Goal: Task Accomplishment & Management: Complete application form

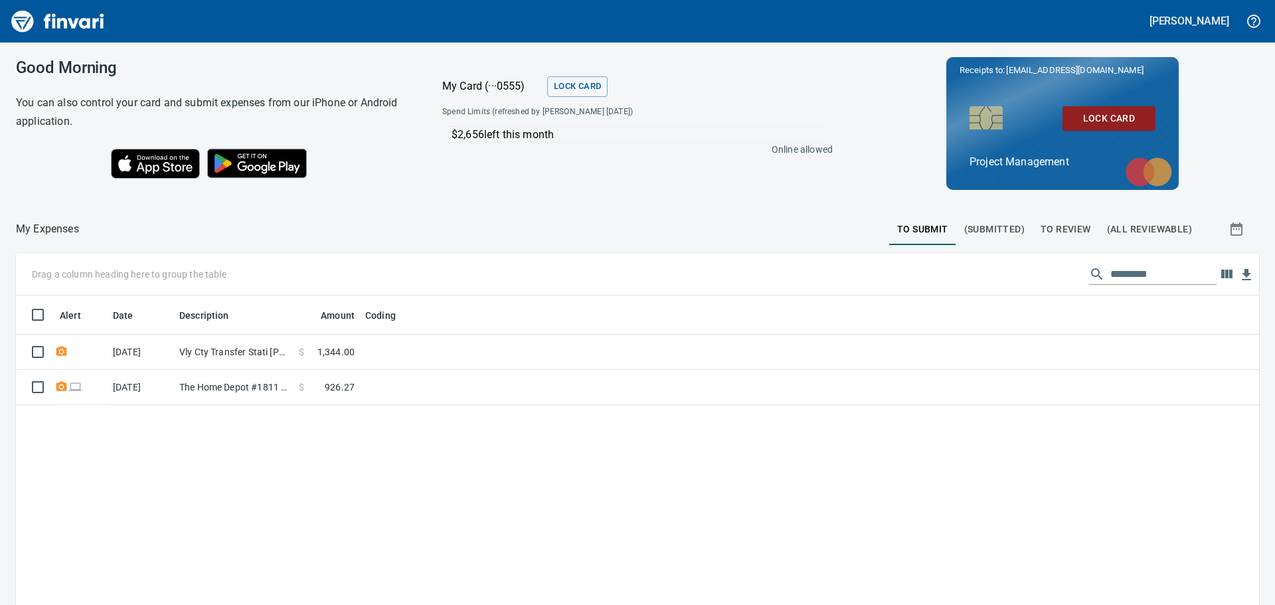
scroll to position [449, 1223]
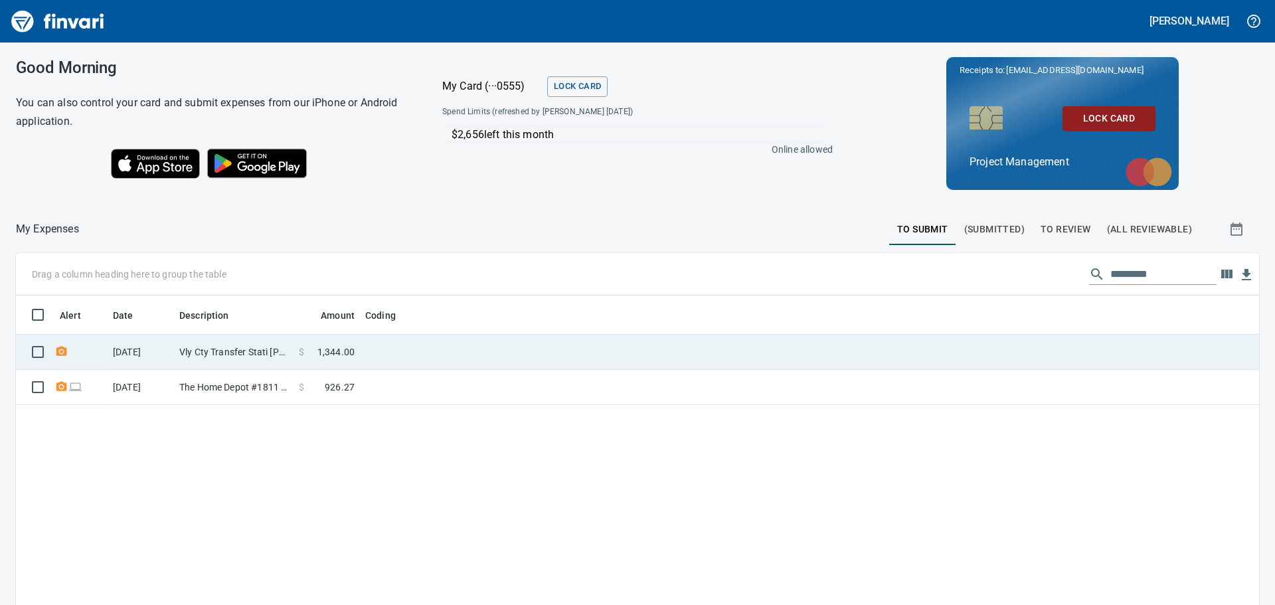
click at [430, 346] on td at bounding box center [526, 352] width 332 height 35
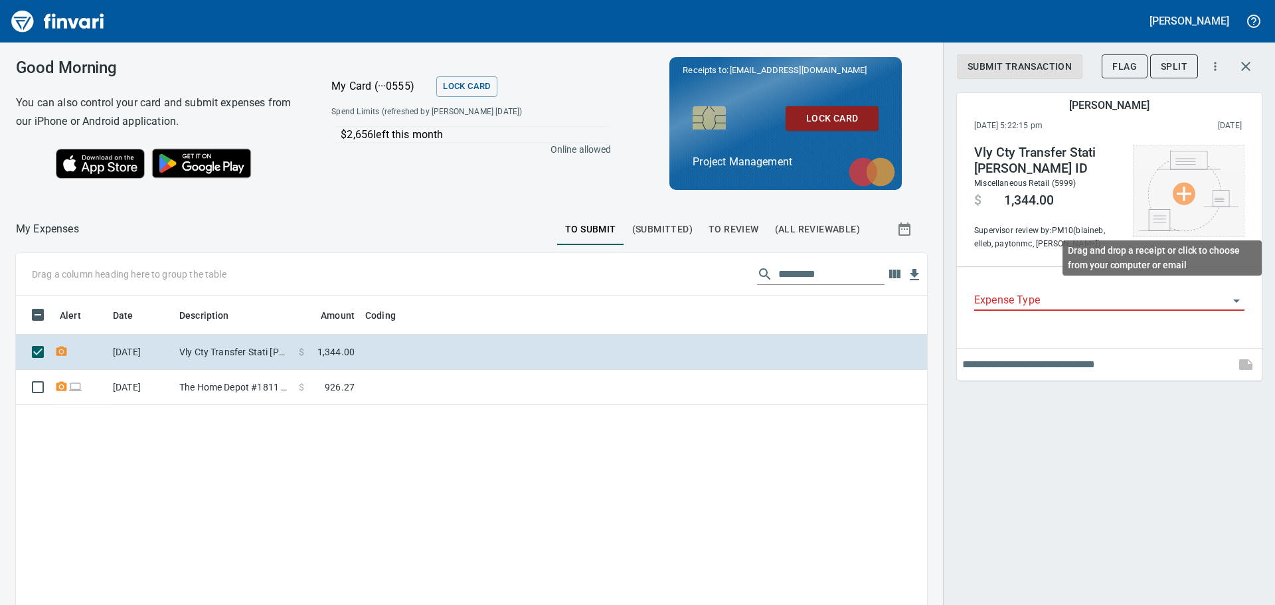
scroll to position [449, 891]
click at [1183, 187] on img at bounding box center [1189, 191] width 100 height 80
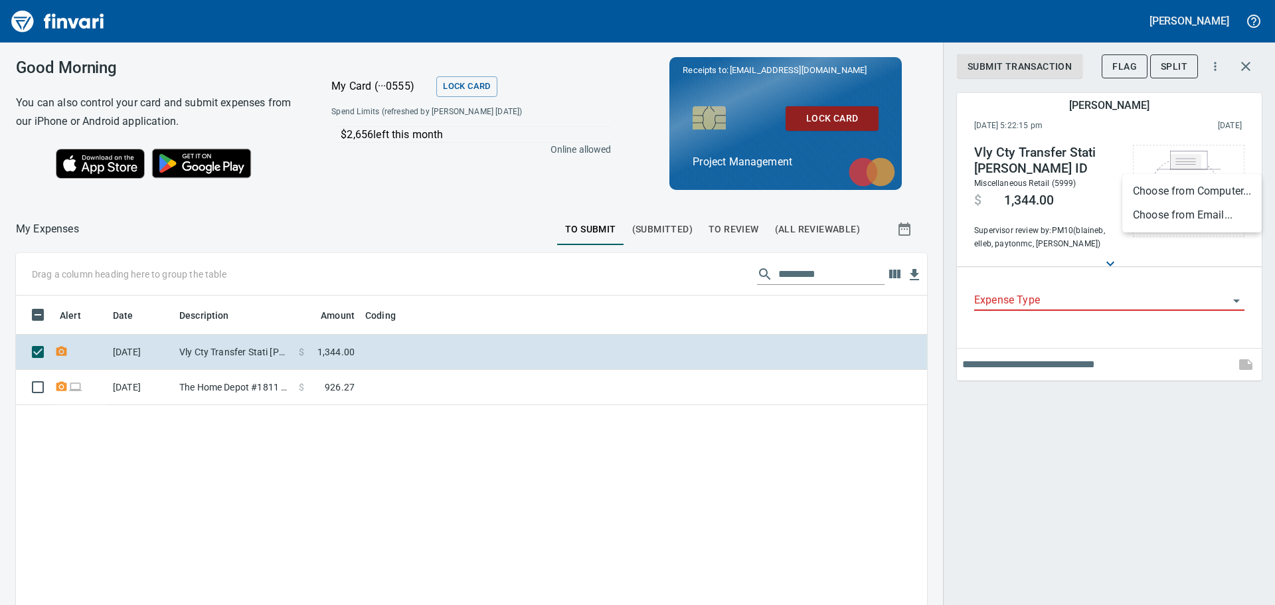
click at [1183, 184] on li "Choose from Computer..." at bounding box center [1191, 191] width 139 height 24
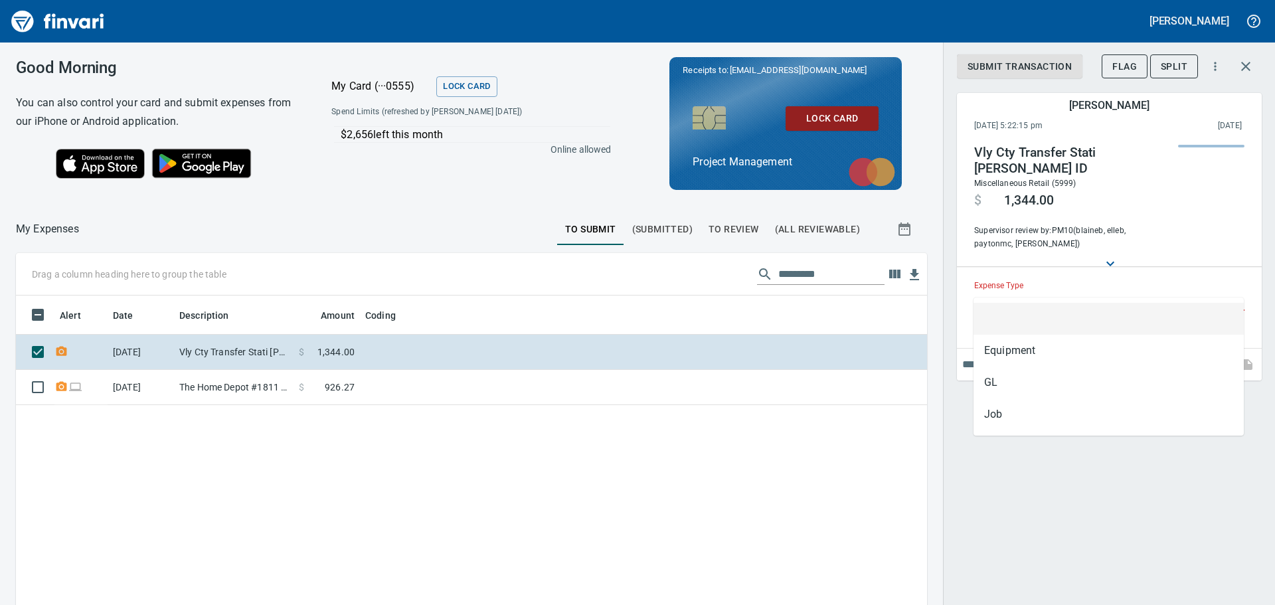
click at [1061, 292] on input "Expense Type" at bounding box center [1101, 301] width 254 height 19
click at [1001, 412] on li "Job" at bounding box center [1109, 414] width 270 height 32
type input "***"
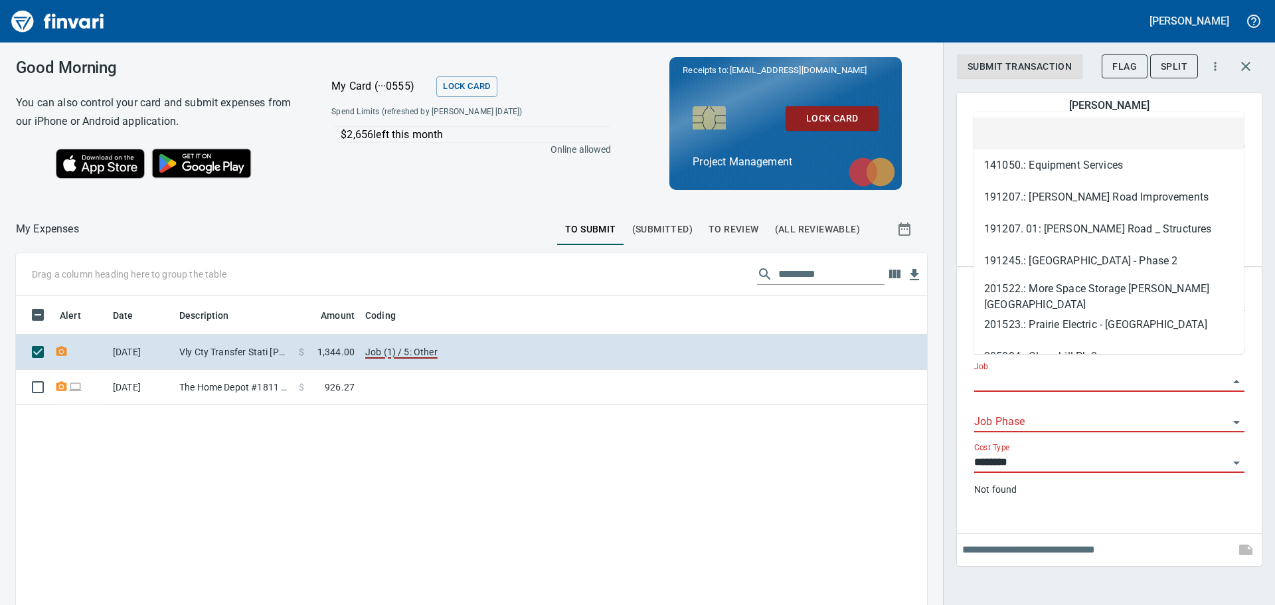
click at [1015, 373] on input "Job" at bounding box center [1101, 382] width 254 height 19
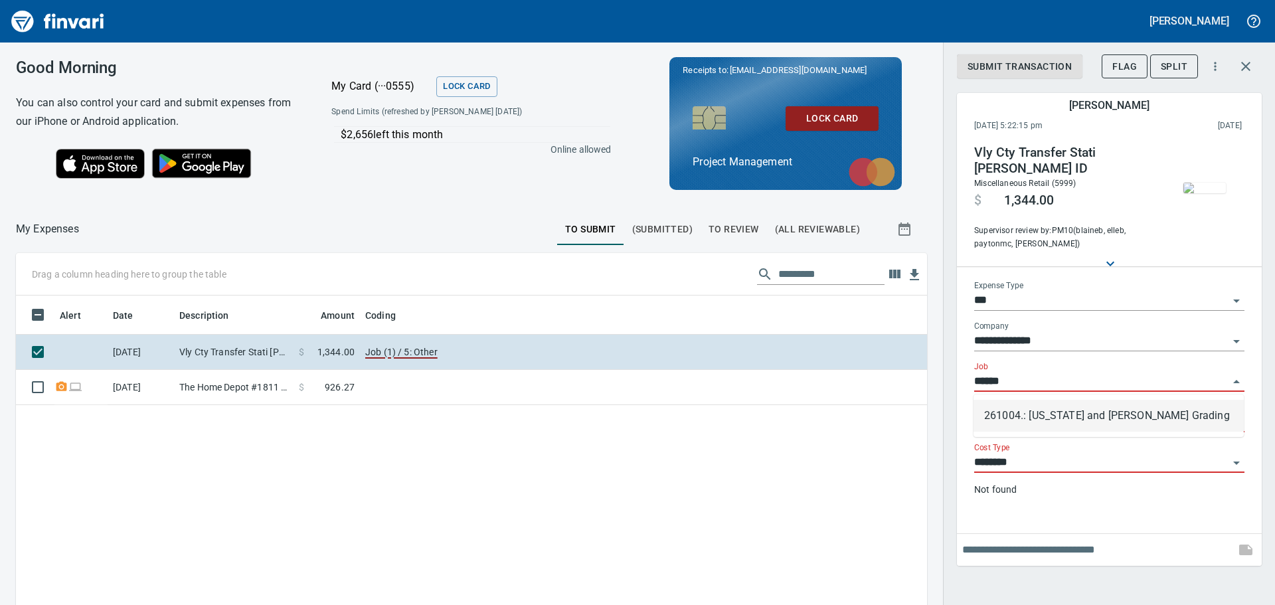
click at [1036, 412] on li "261004.: [US_STATE] and [PERSON_NAME] Grading" at bounding box center [1109, 416] width 270 height 32
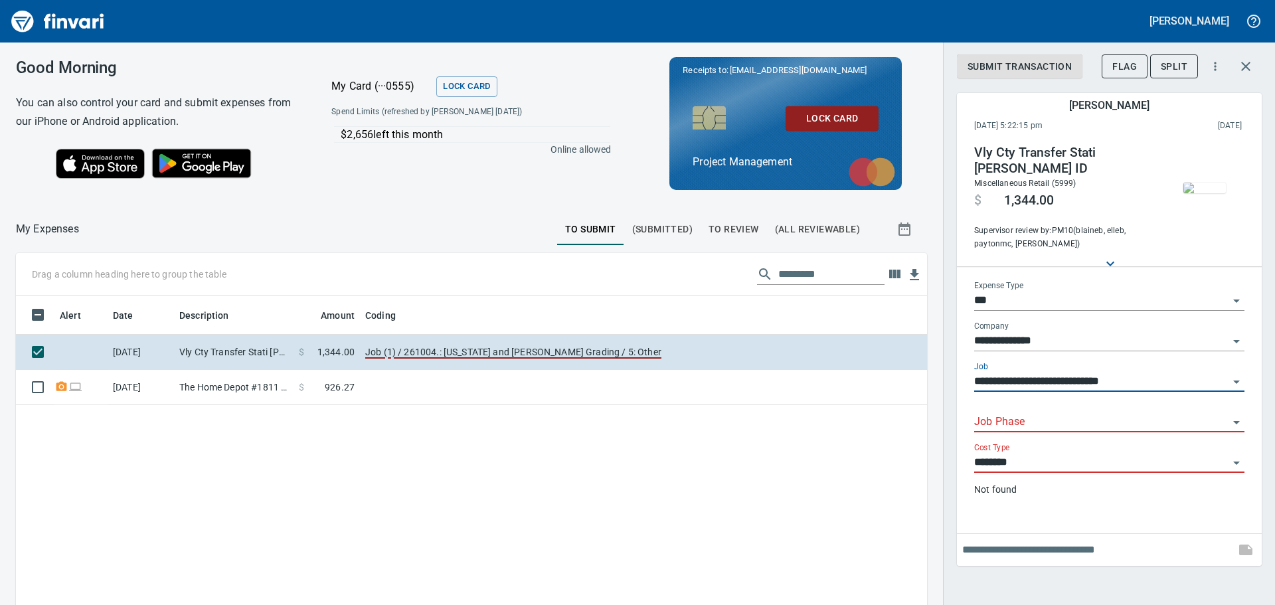
type input "**********"
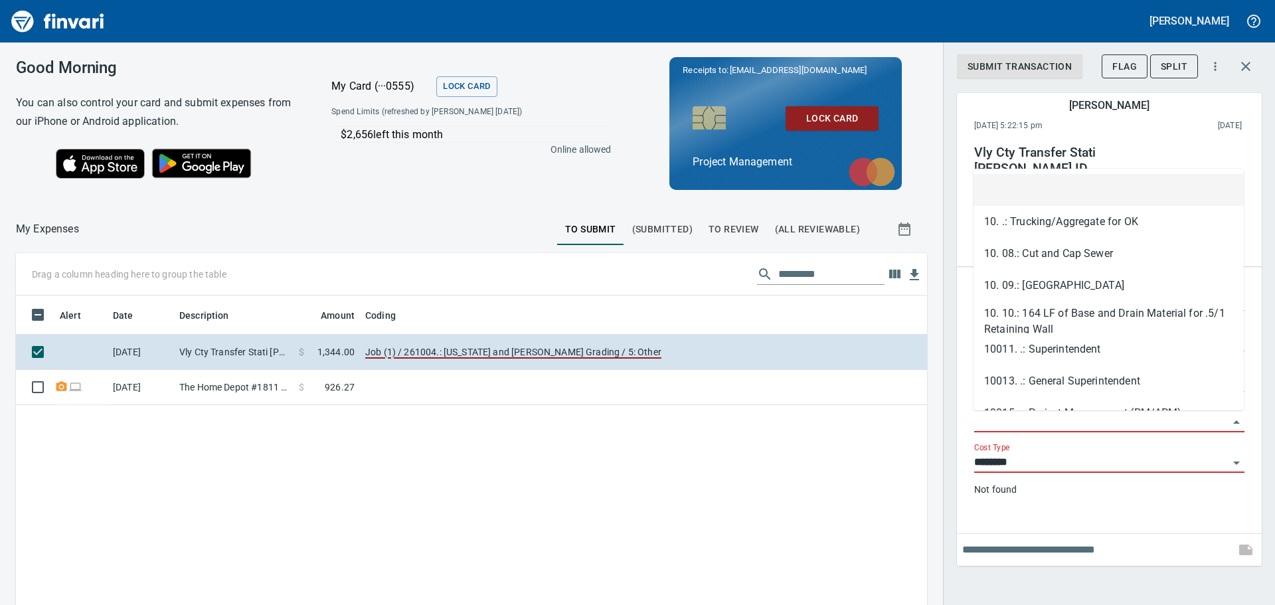
click at [1029, 420] on input "Job Phase" at bounding box center [1101, 422] width 254 height 19
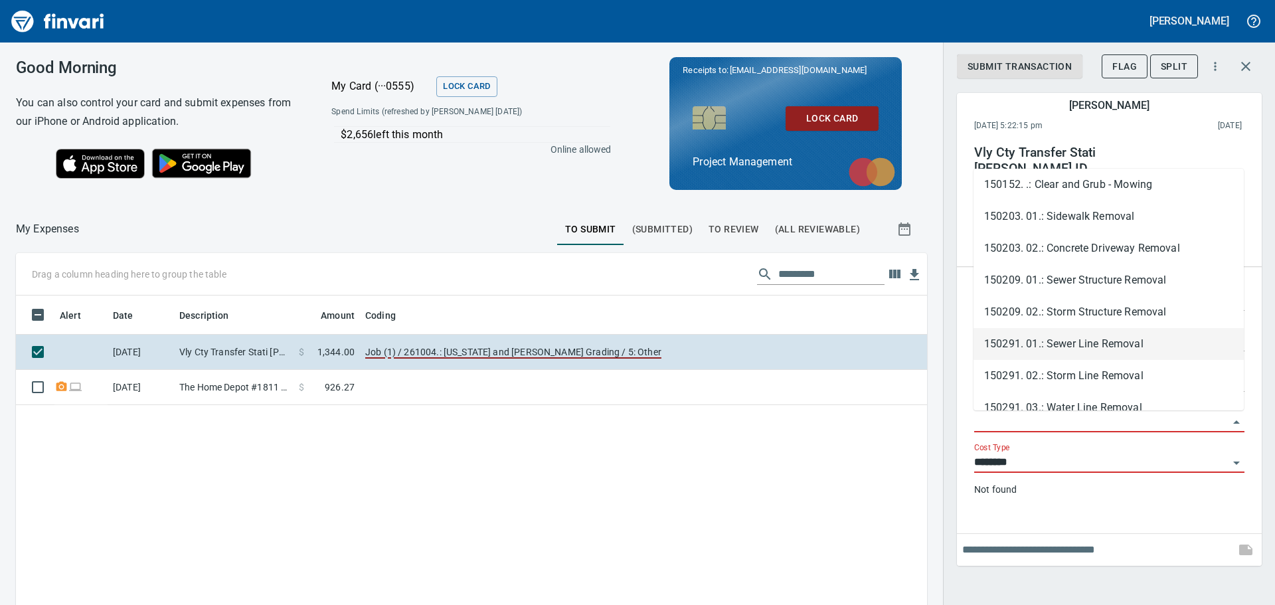
scroll to position [704, 0]
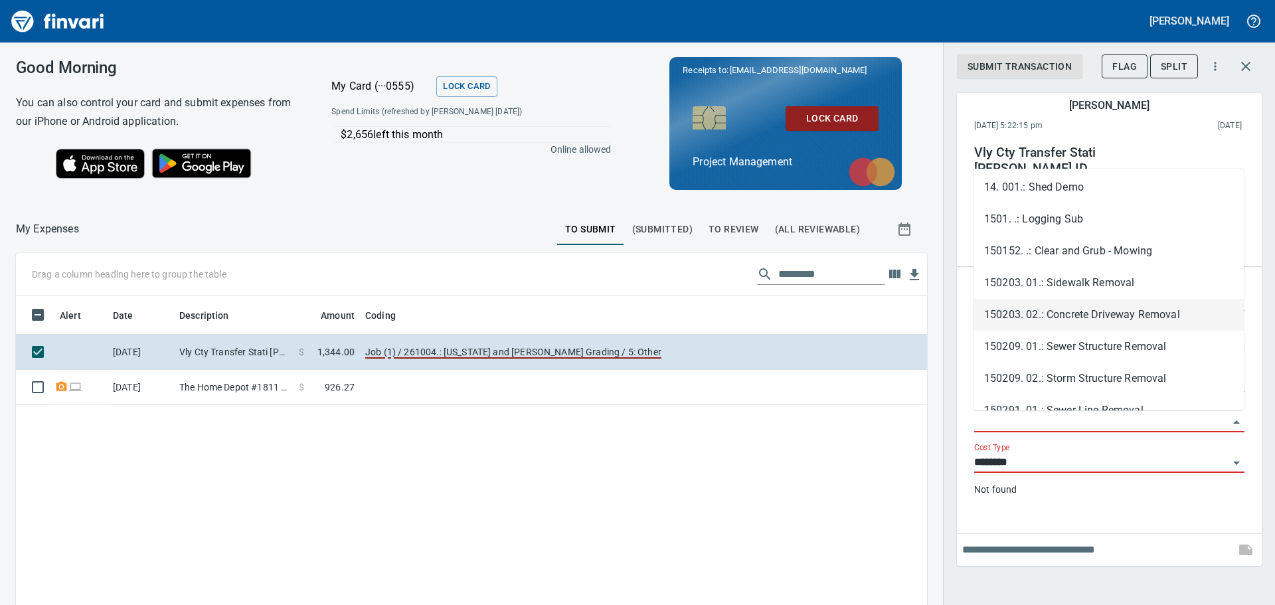
click at [1157, 311] on li "150203. 02.: Concrete Driveway Removal" at bounding box center [1109, 315] width 270 height 32
type input "**********"
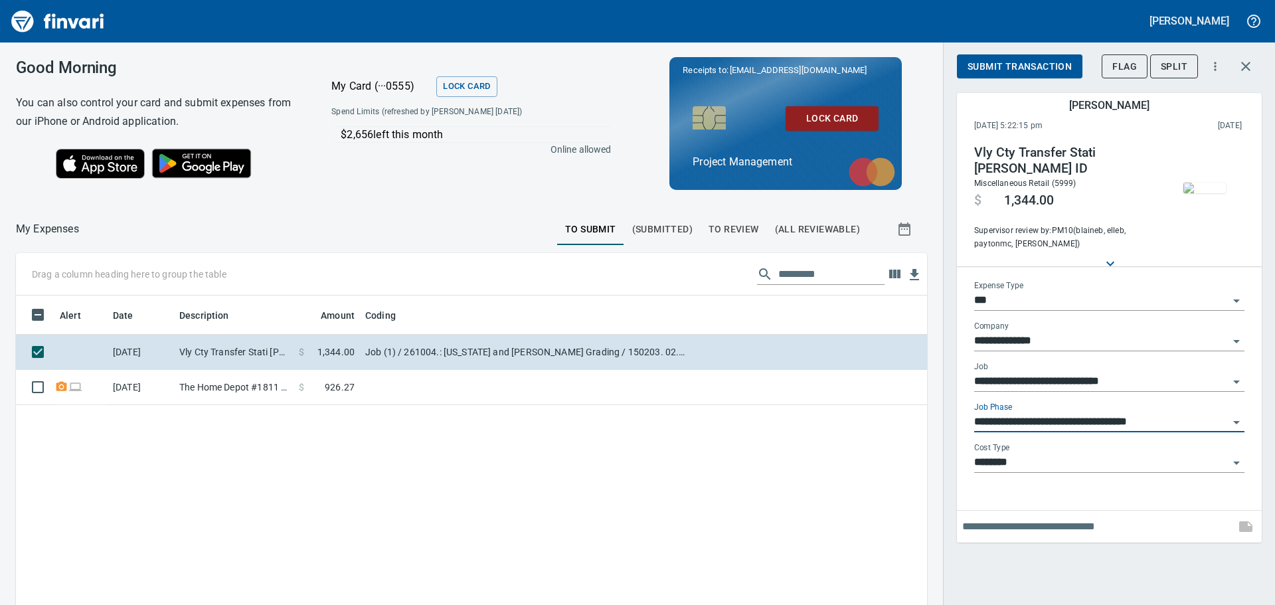
scroll to position [449, 891]
click at [1020, 59] on span "Submit Transaction" at bounding box center [1020, 66] width 104 height 17
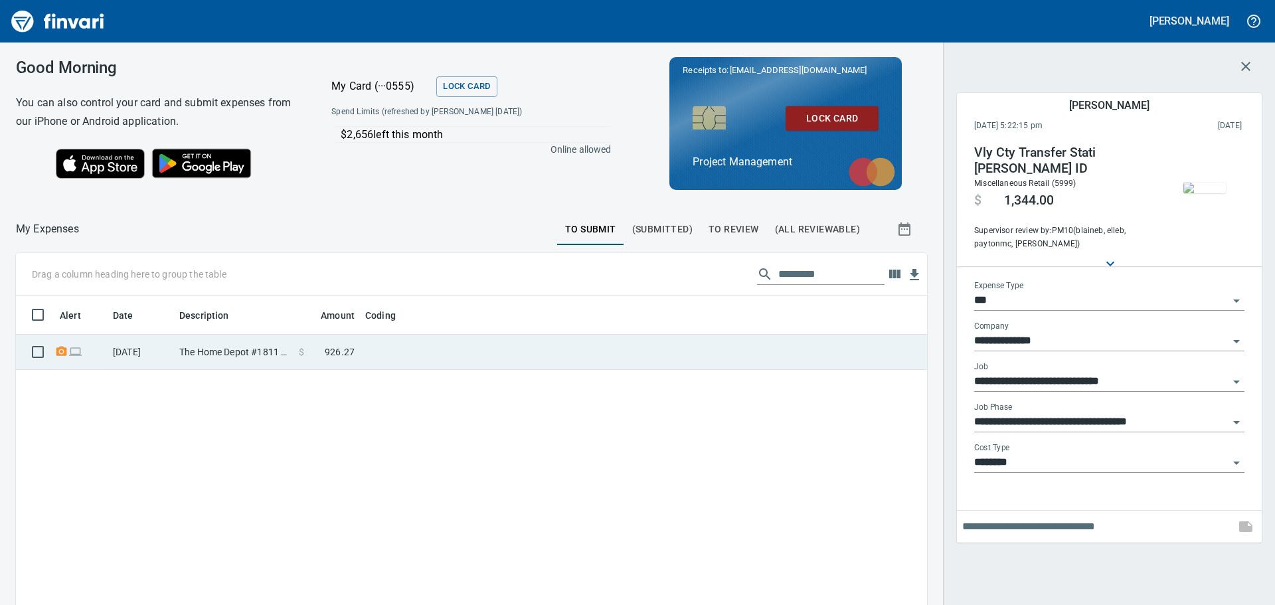
click at [408, 346] on td at bounding box center [526, 352] width 332 height 35
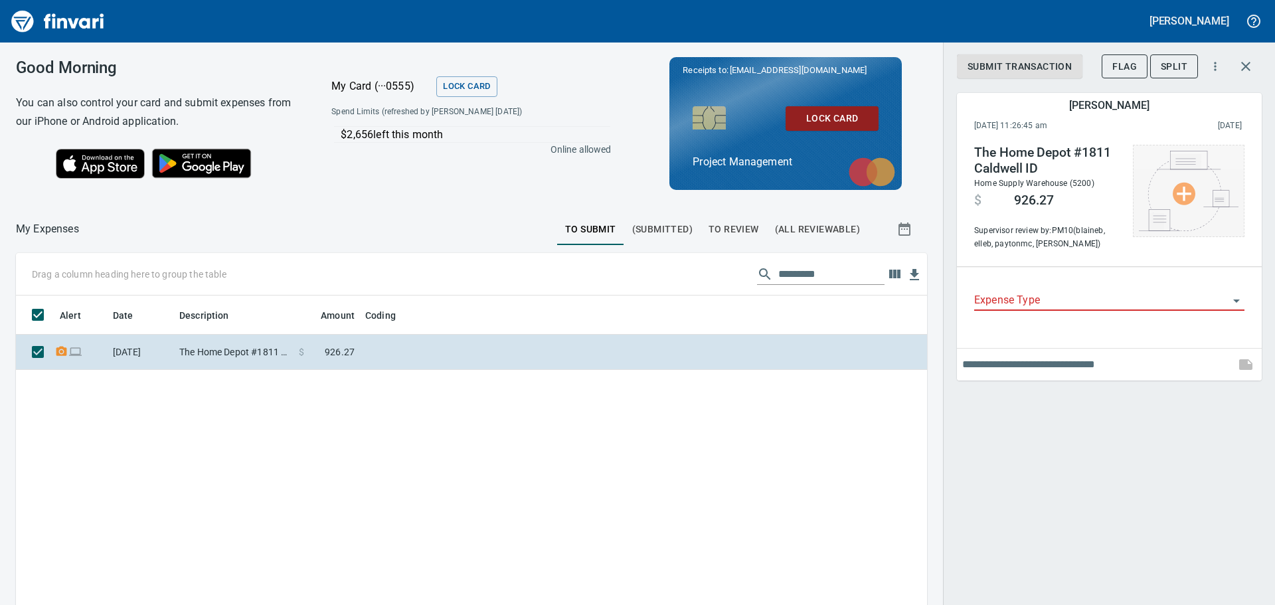
scroll to position [449, 891]
click at [1182, 193] on img at bounding box center [1189, 191] width 100 height 80
click at [1183, 190] on li "Choose from Computer..." at bounding box center [1191, 191] width 139 height 24
click at [1182, 191] on img at bounding box center [1189, 191] width 100 height 80
click at [1182, 212] on li "Choose from Email..." at bounding box center [1191, 215] width 139 height 24
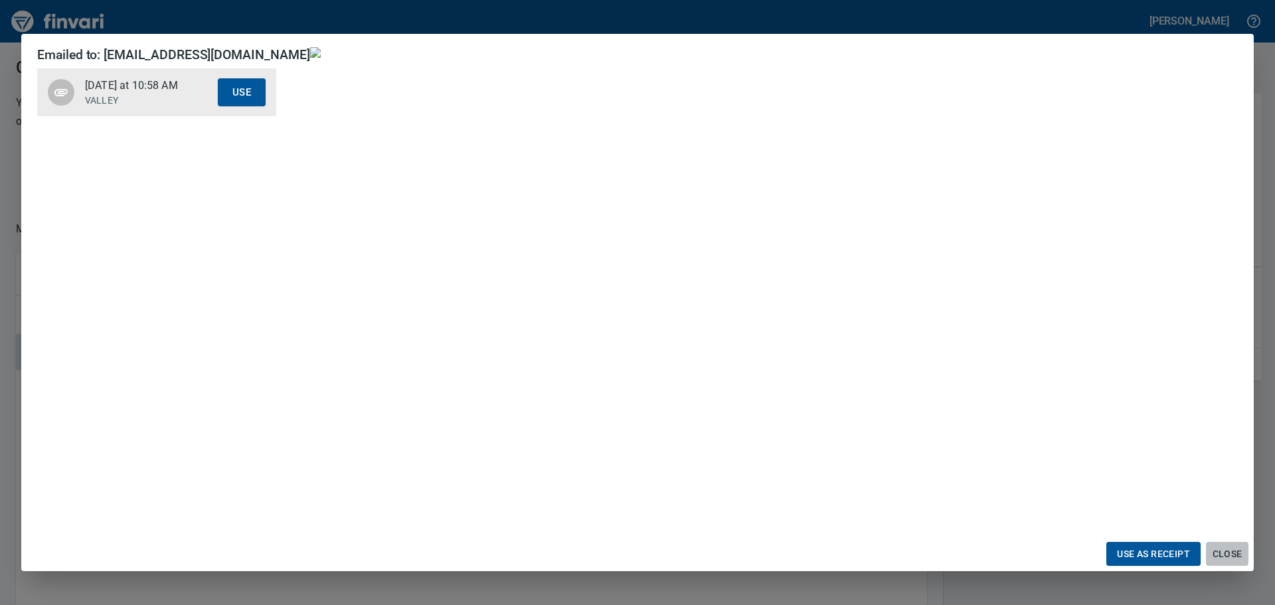
click at [1223, 550] on span "Close" at bounding box center [1227, 554] width 32 height 17
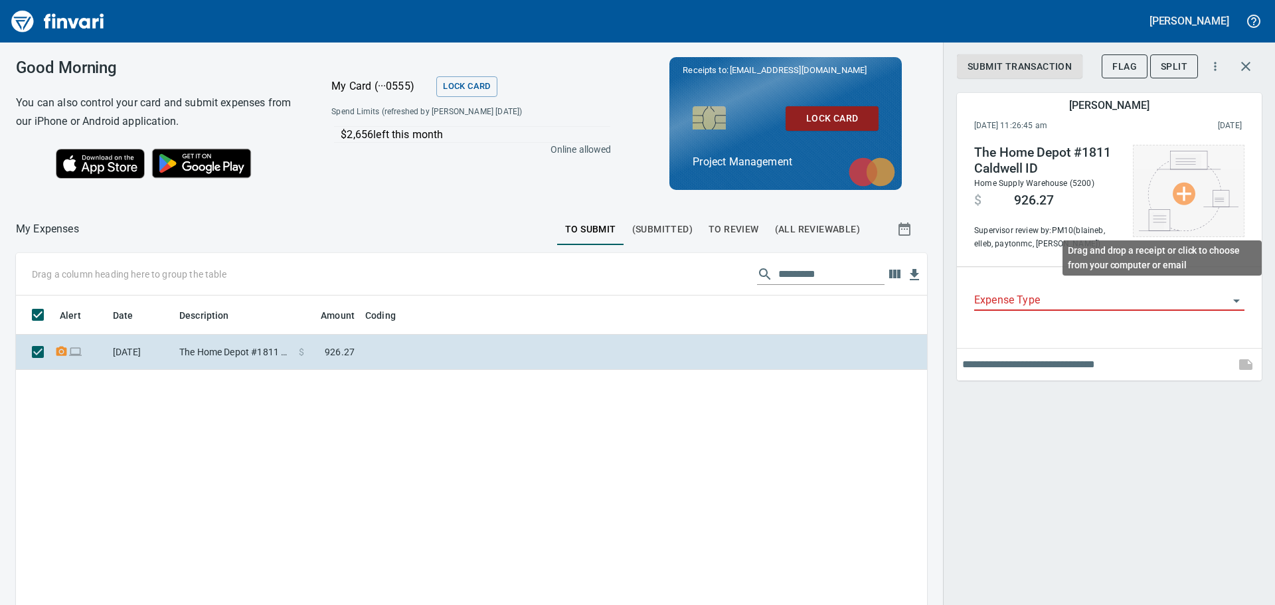
click at [1182, 193] on img at bounding box center [1189, 191] width 100 height 80
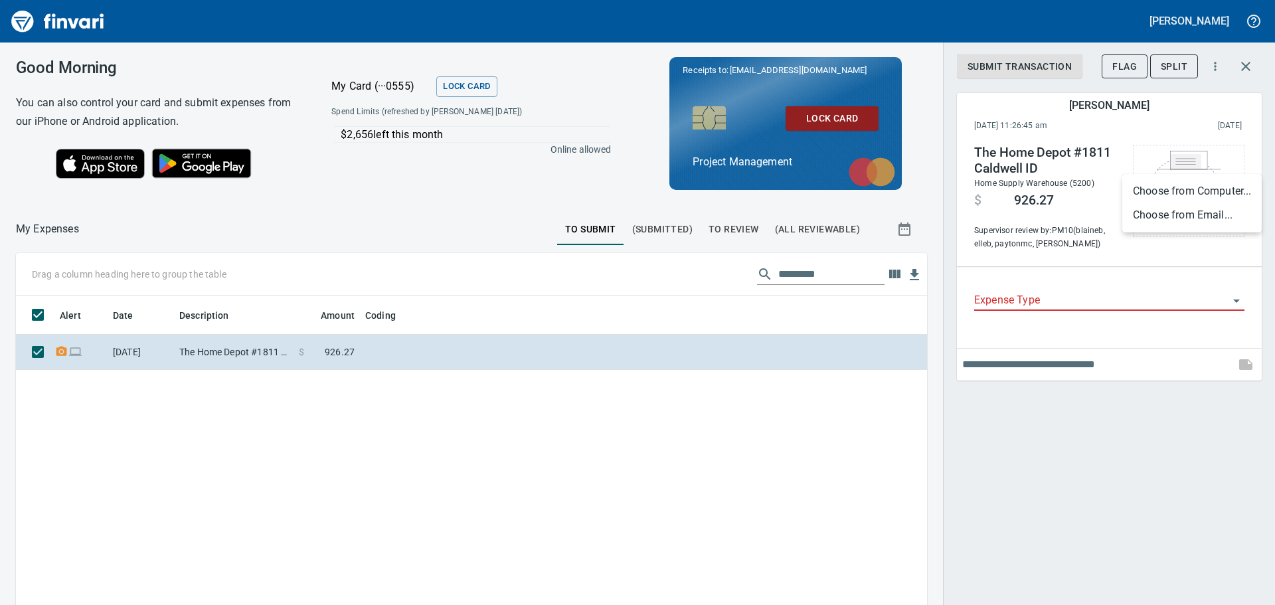
click at [1181, 214] on li "Choose from Email..." at bounding box center [1191, 215] width 139 height 24
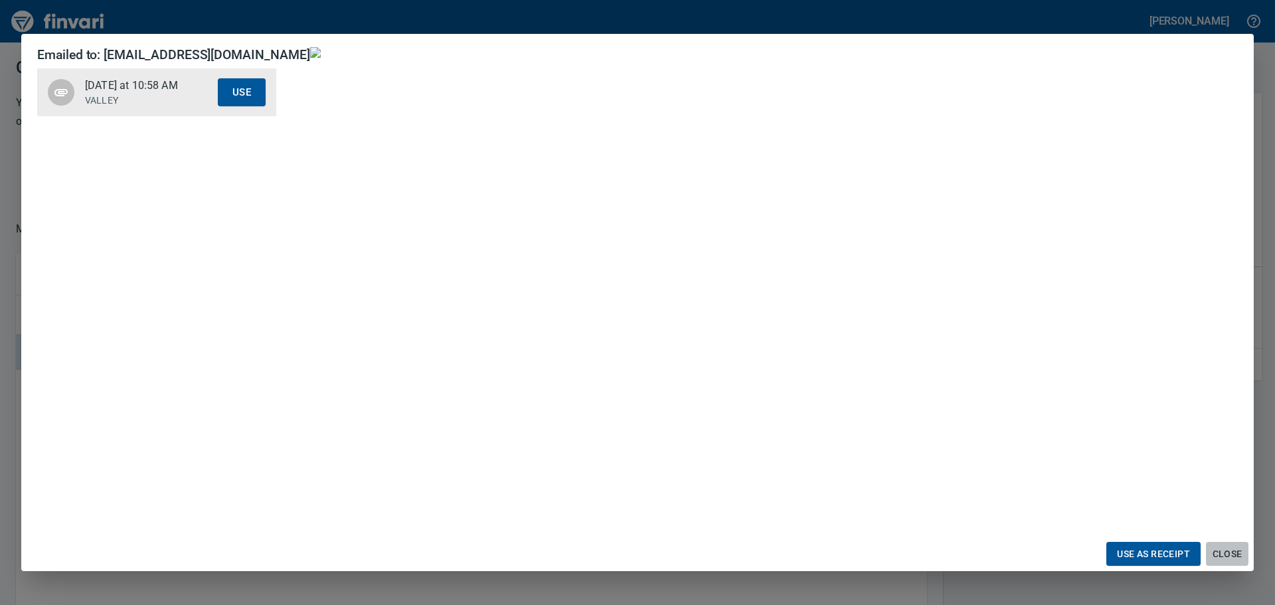
click at [1230, 553] on span "Close" at bounding box center [1227, 554] width 32 height 17
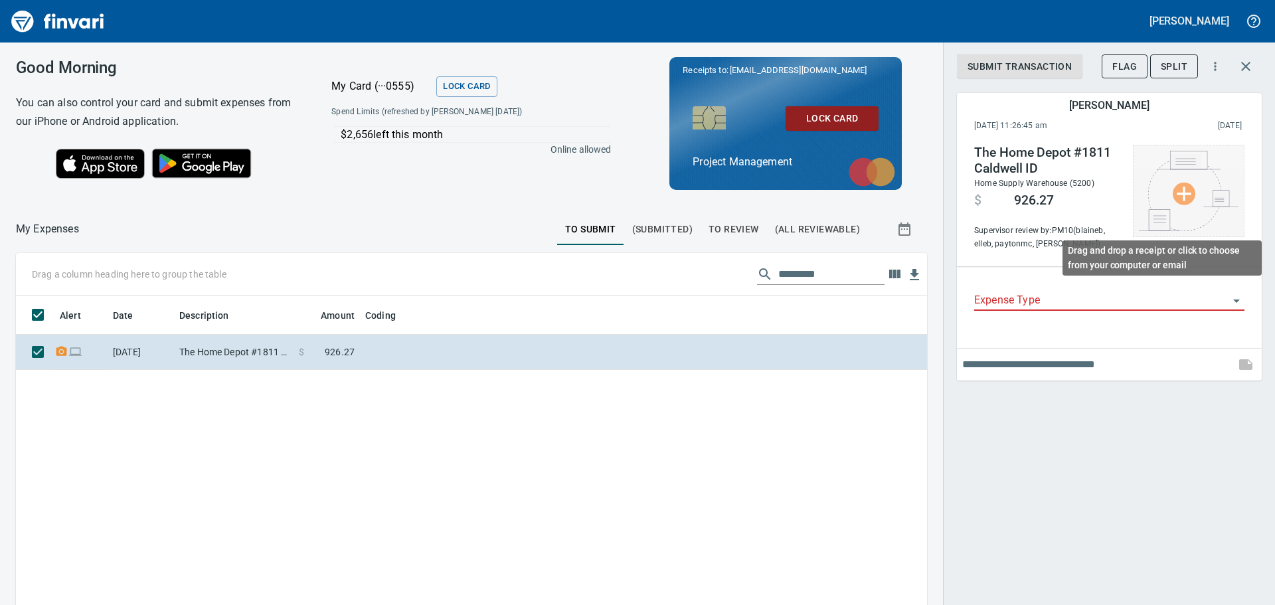
click at [1184, 195] on img at bounding box center [1189, 191] width 100 height 80
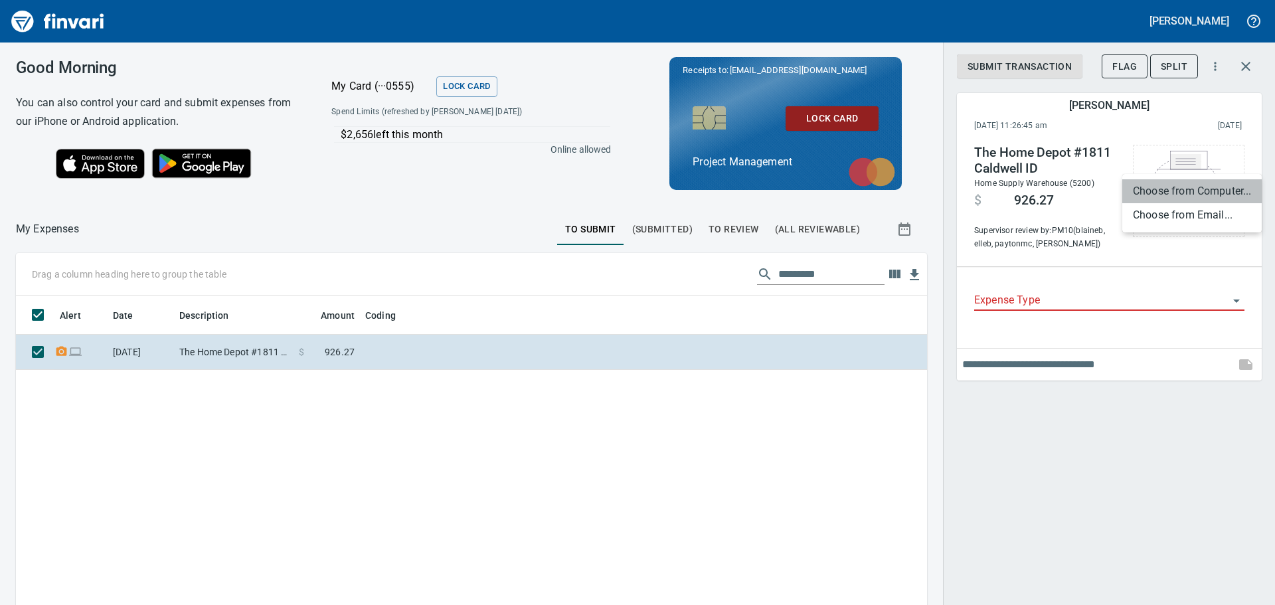
click at [1184, 192] on li "Choose from Computer..." at bounding box center [1191, 191] width 139 height 24
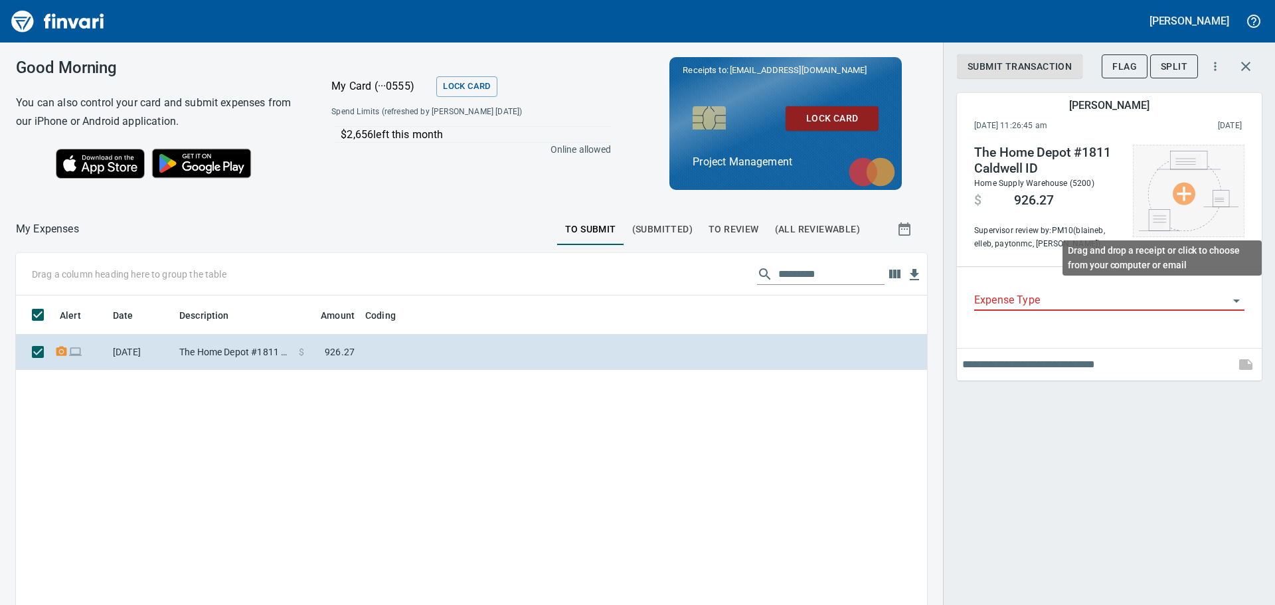
click at [1183, 196] on img at bounding box center [1189, 191] width 100 height 80
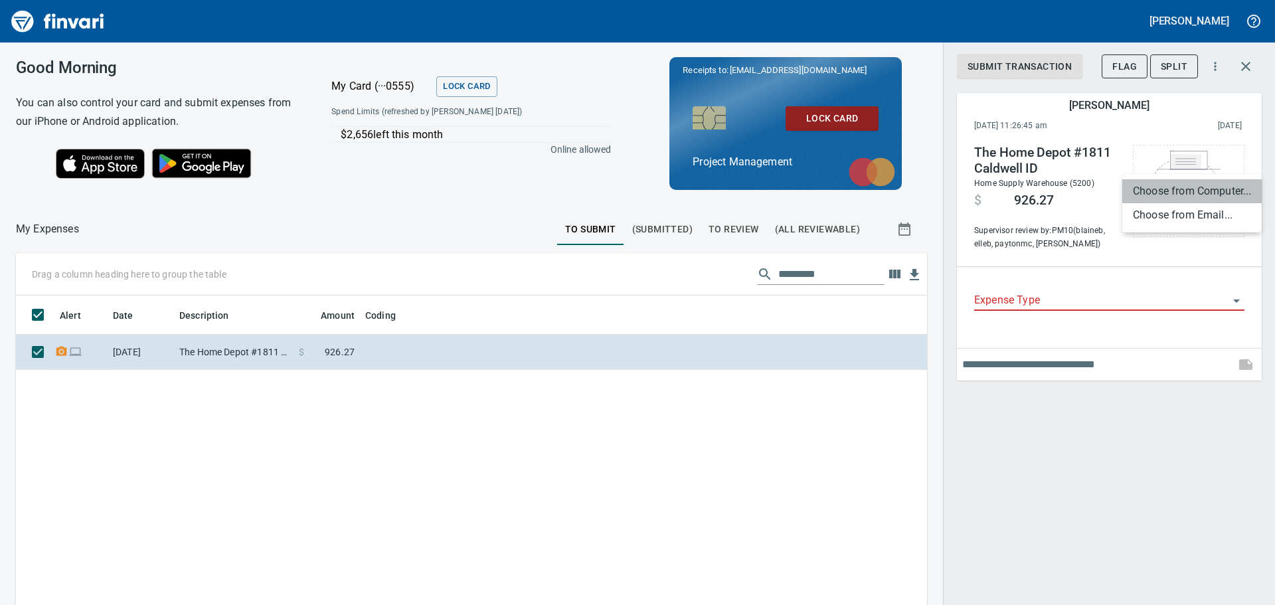
click at [1185, 190] on li "Choose from Computer..." at bounding box center [1191, 191] width 139 height 24
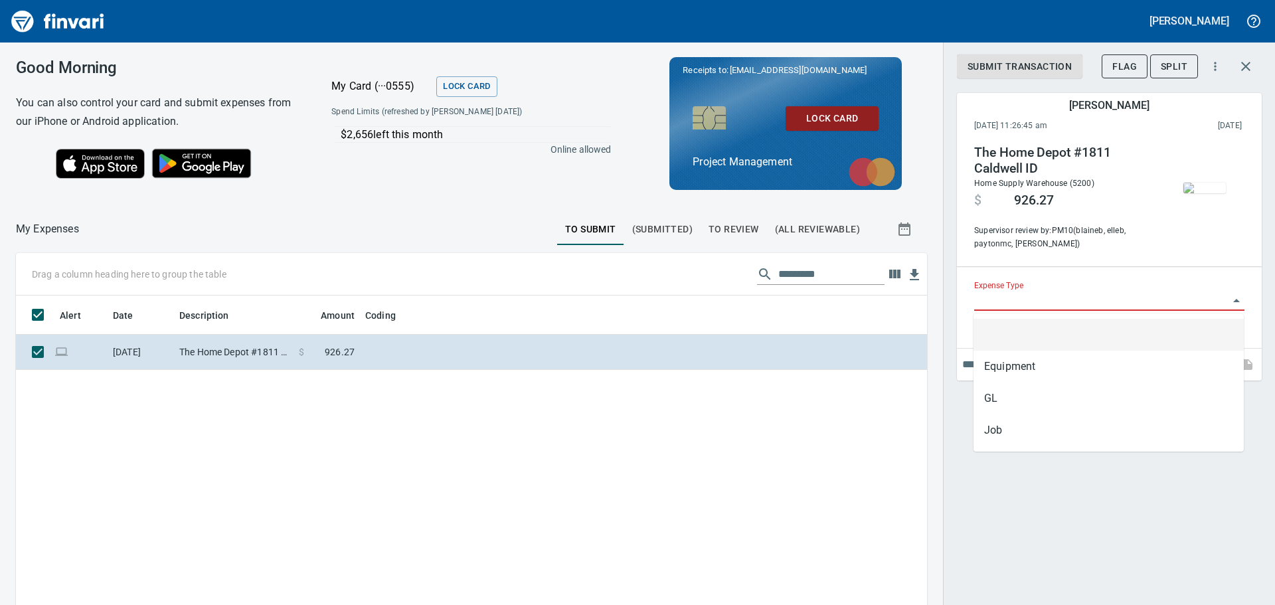
click at [1051, 292] on input "Expense Type" at bounding box center [1101, 301] width 254 height 19
click at [1000, 424] on li "Job" at bounding box center [1109, 430] width 270 height 32
type input "***"
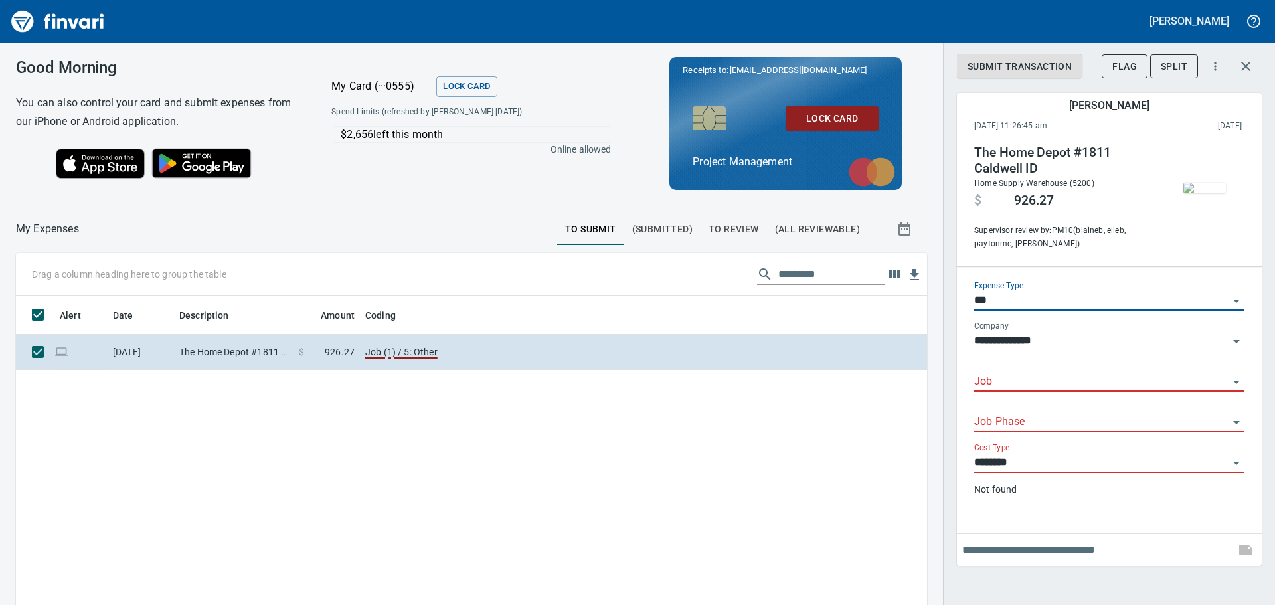
click at [1014, 379] on input "Job" at bounding box center [1101, 382] width 254 height 19
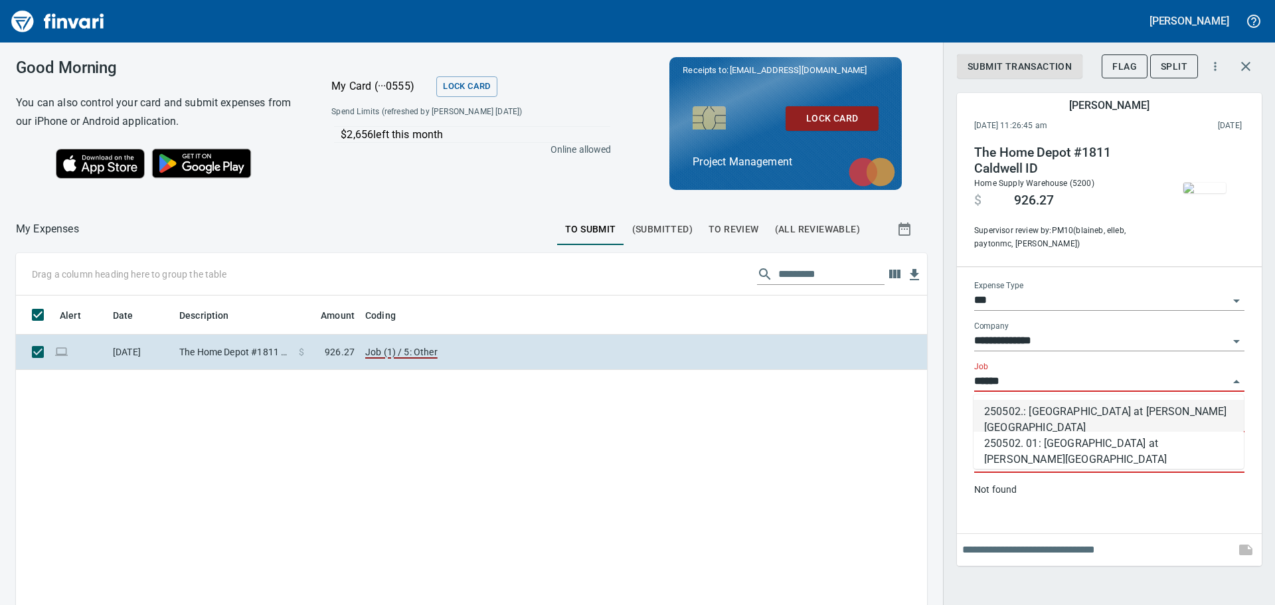
click at [1087, 412] on li "250502.: [GEOGRAPHIC_DATA] at [PERSON_NAME][GEOGRAPHIC_DATA]" at bounding box center [1109, 416] width 270 height 32
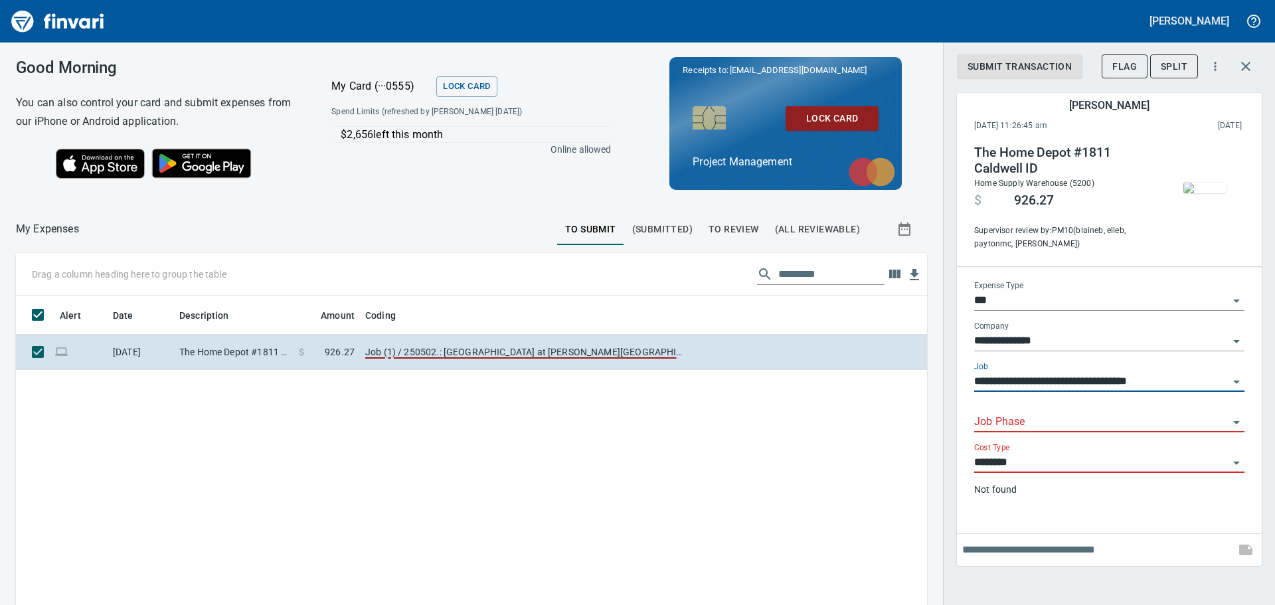
type input "**********"
click at [1059, 420] on input "Job Phase" at bounding box center [1101, 422] width 254 height 19
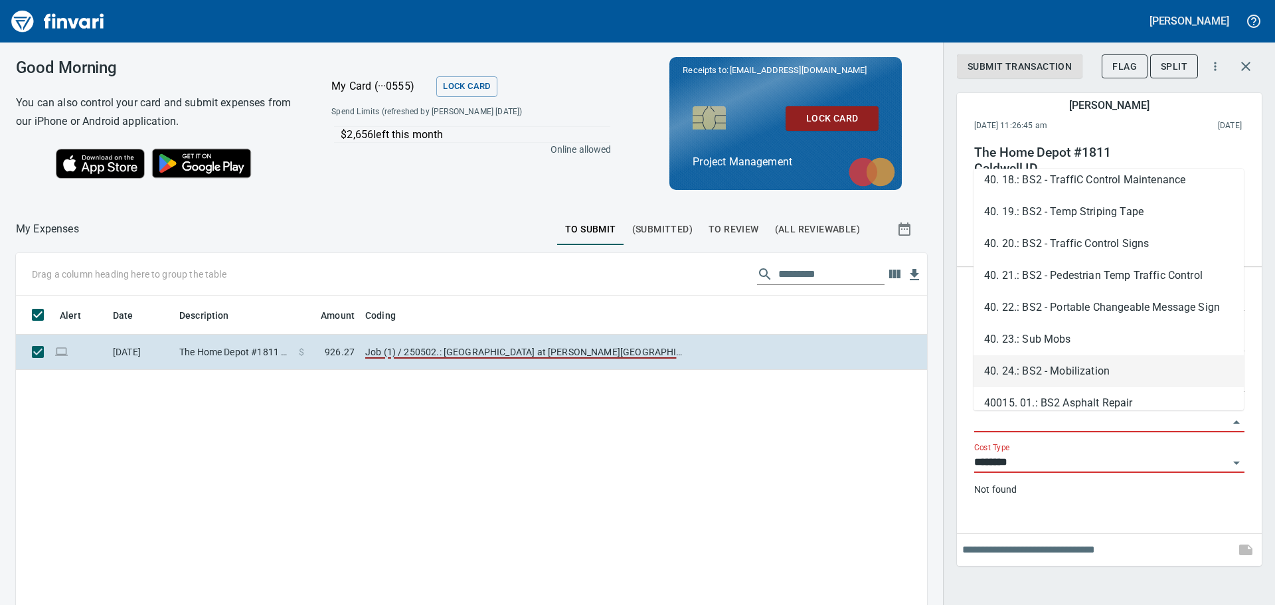
scroll to position [2497, 0]
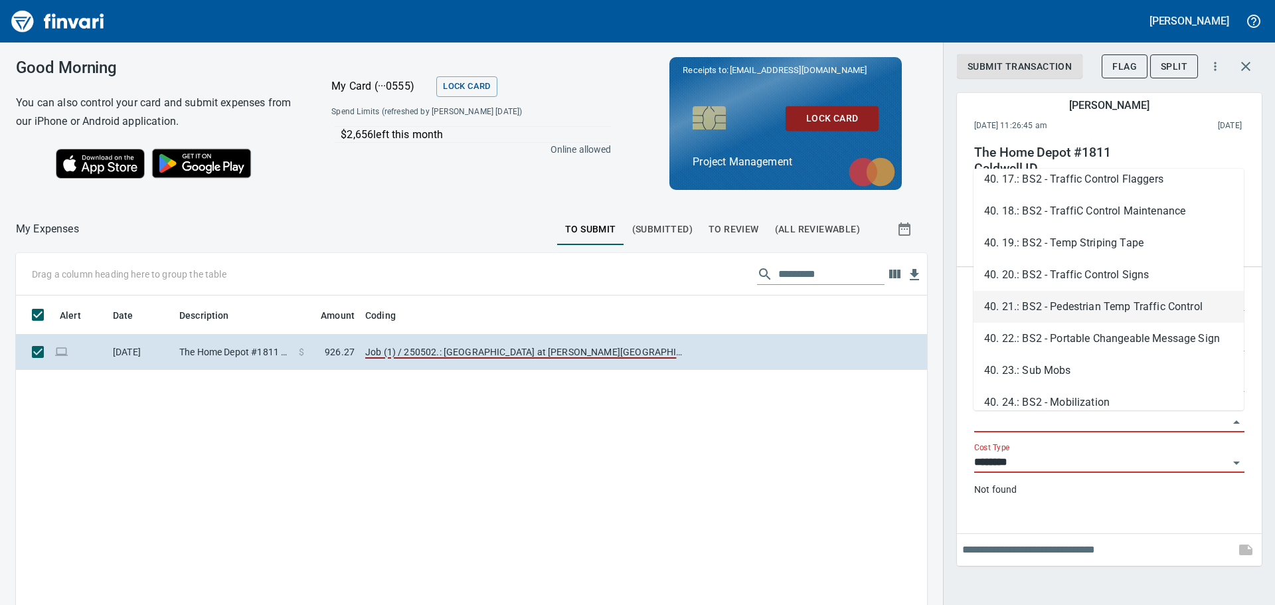
click at [1095, 306] on li "40. 21.: BS2 - Pedestrian Temp Traffic Control" at bounding box center [1109, 307] width 270 height 32
type input "**********"
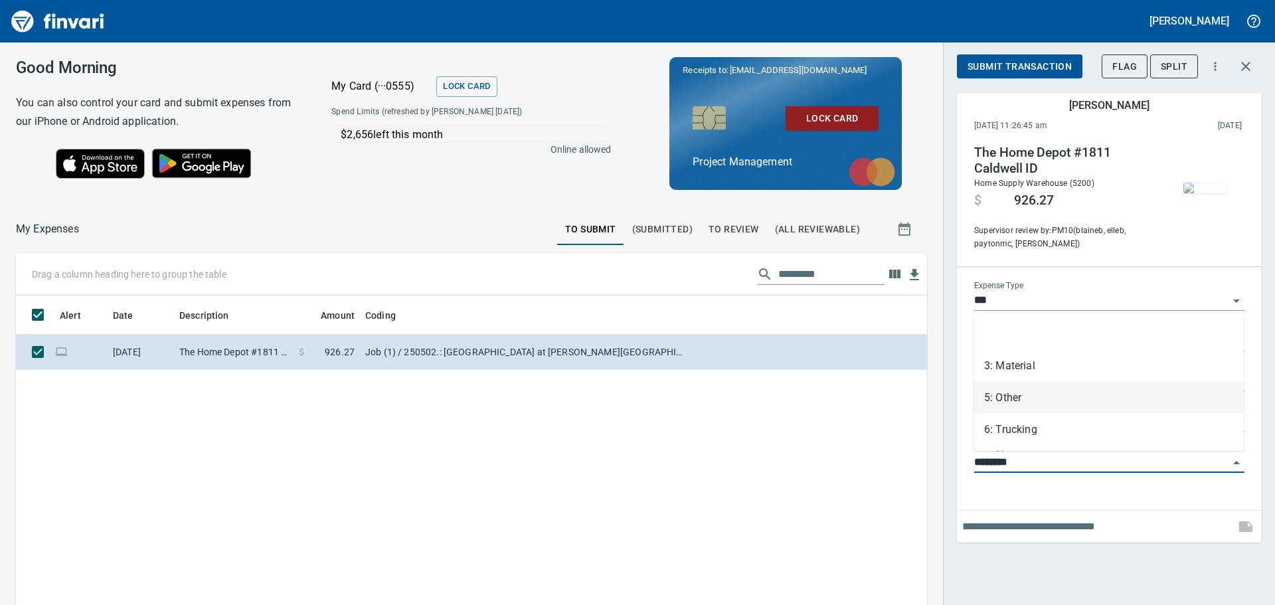
scroll to position [449, 891]
click at [1048, 458] on input "********" at bounding box center [1101, 463] width 254 height 19
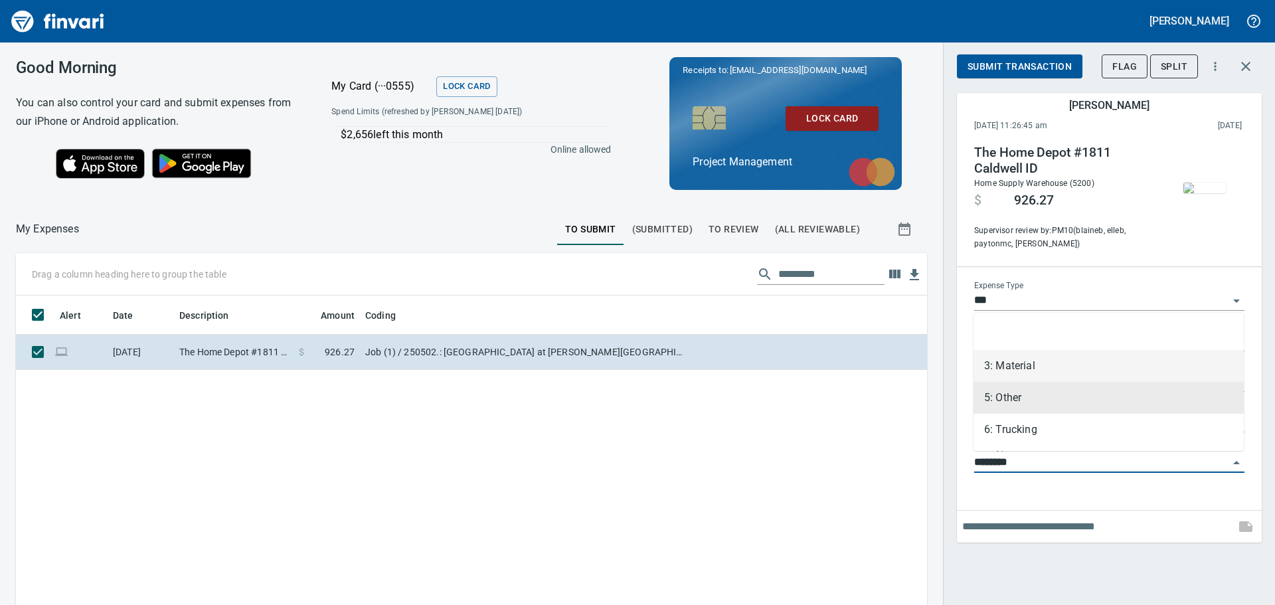
click at [1036, 360] on li "3: Material" at bounding box center [1109, 366] width 270 height 32
type input "**********"
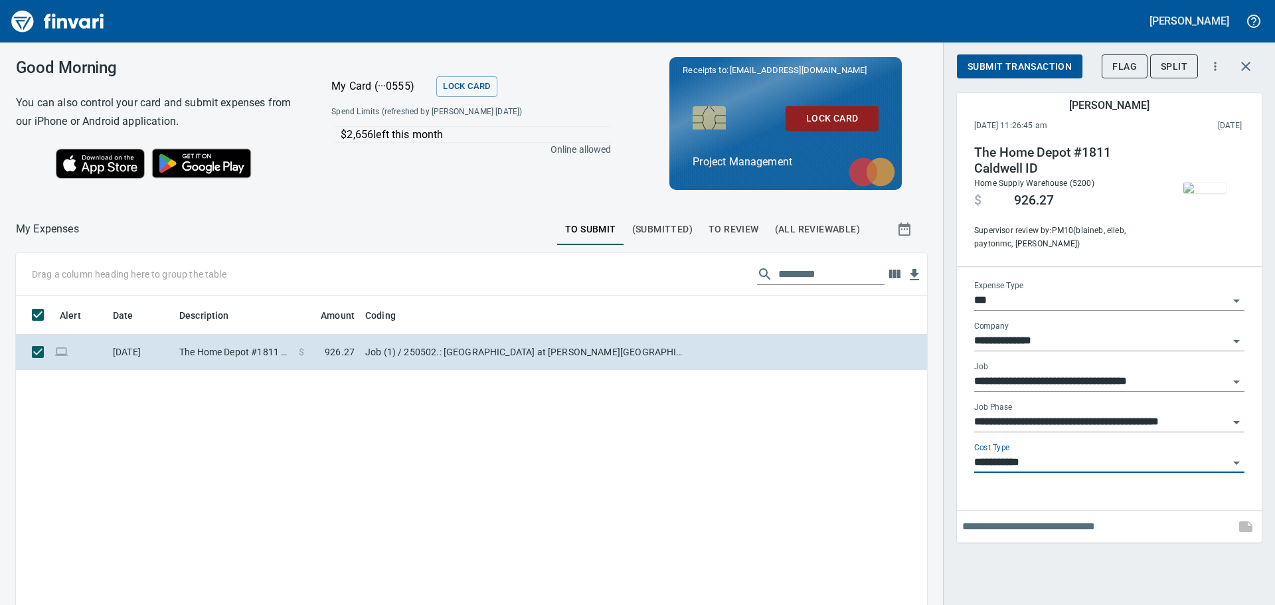
click at [1017, 60] on span "Submit Transaction" at bounding box center [1020, 66] width 104 height 17
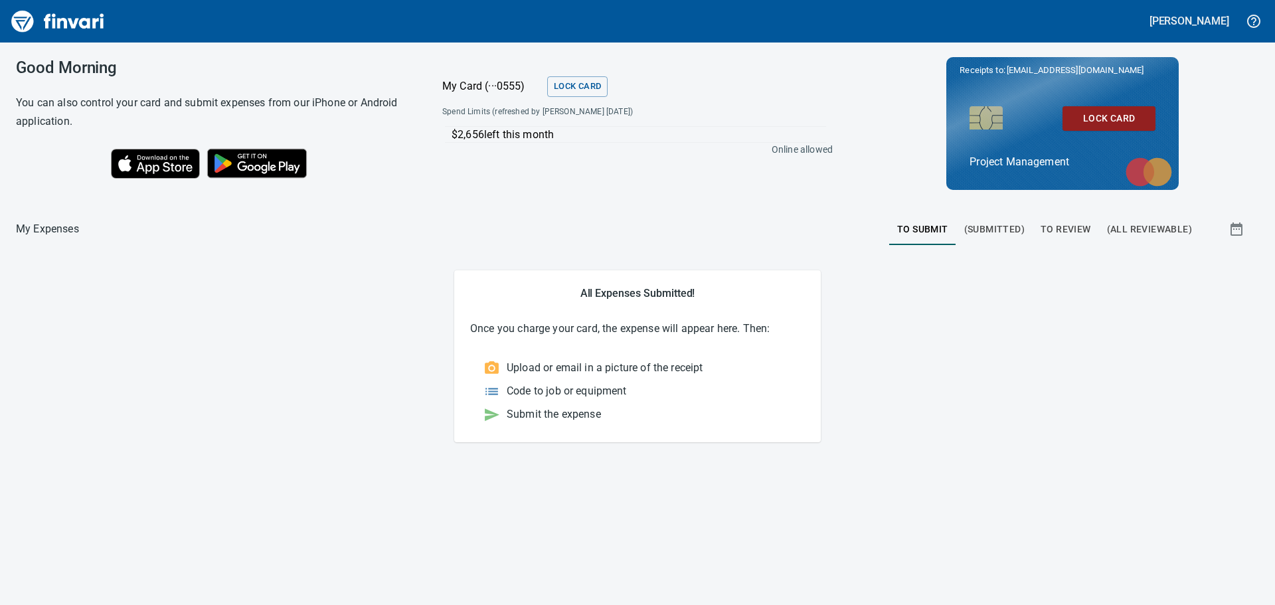
click at [1069, 228] on span "To Review" at bounding box center [1066, 229] width 50 height 17
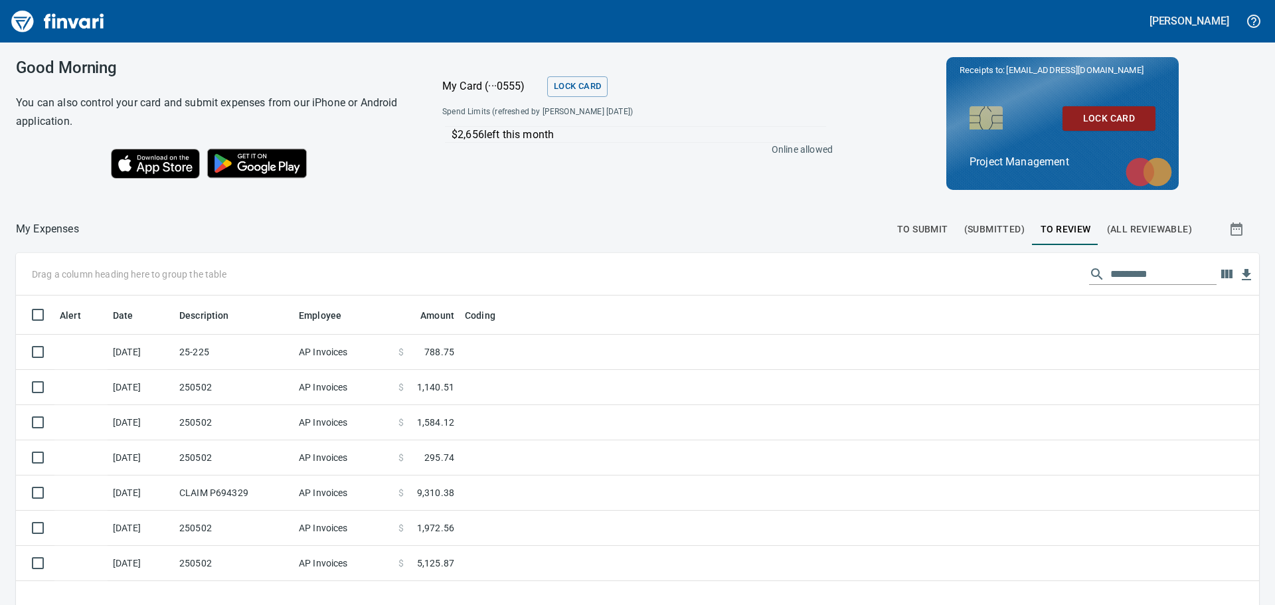
scroll to position [449, 1223]
